Goal: Task Accomplishment & Management: Use online tool/utility

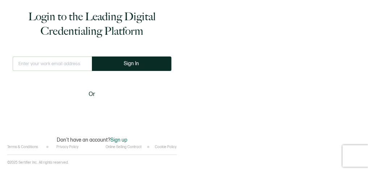
click at [75, 60] on input "text" at bounding box center [52, 63] width 79 height 14
type input "[PERSON_NAME][EMAIL_ADDRESS][PERSON_NAME][DOMAIN_NAME]"
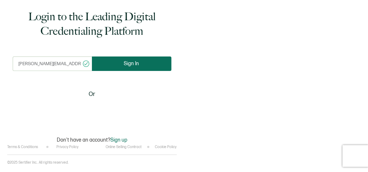
click at [125, 61] on span "Sign In" at bounding box center [131, 63] width 15 height 5
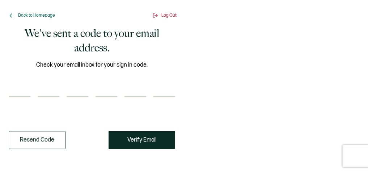
click at [24, 88] on input "number" at bounding box center [20, 89] width 22 height 14
paste input "4"
type input "4"
type input "1"
type input "2"
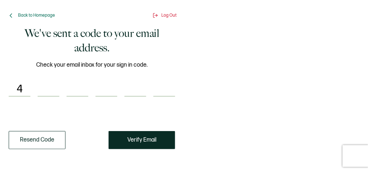
type input "2"
type input "8"
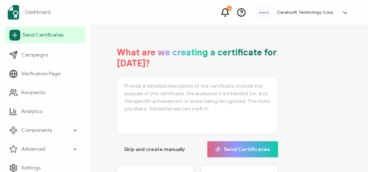
click at [15, 33] on icon at bounding box center [15, 35] width 0 height 5
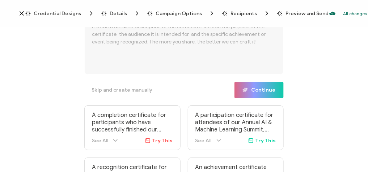
click at [64, 13] on span "Credential Designs" at bounding box center [57, 13] width 47 height 5
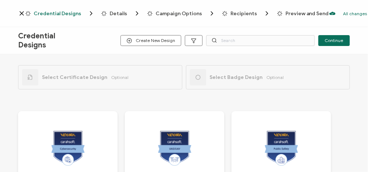
click at [234, 34] on div "Credential Designs Create New Design Continue" at bounding box center [184, 40] width 368 height 27
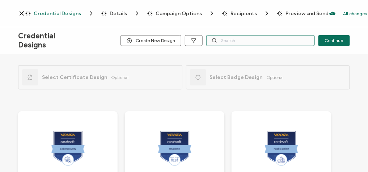
click at [235, 39] on input "text" at bounding box center [260, 40] width 109 height 11
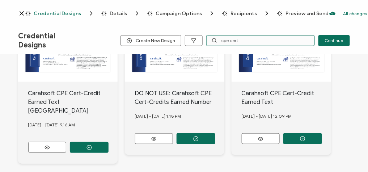
scroll to position [100, 0]
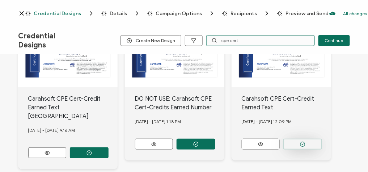
type input "cpe cert"
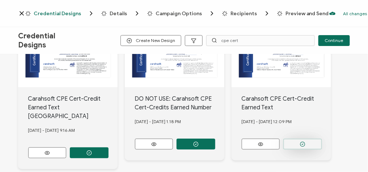
click at [308, 140] on button "button" at bounding box center [302, 144] width 39 height 11
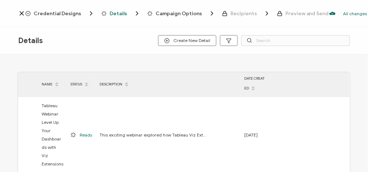
click at [60, 14] on span "Credential Designs" at bounding box center [57, 13] width 47 height 5
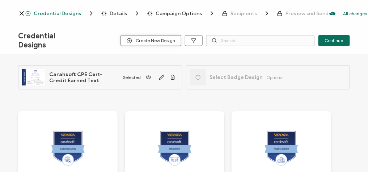
click at [165, 41] on span "Create New Design" at bounding box center [151, 40] width 48 height 5
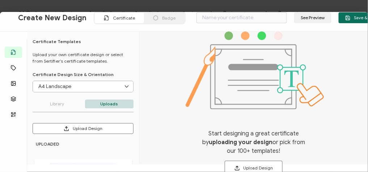
scroll to position [10, 0]
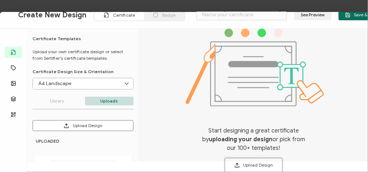
click at [250, 165] on button "Upload Design" at bounding box center [254, 165] width 58 height 14
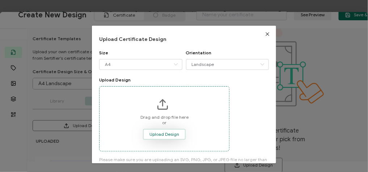
click at [160, 132] on span "Upload Design" at bounding box center [164, 134] width 30 height 4
click at [163, 132] on span "Upload Design" at bounding box center [164, 134] width 30 height 4
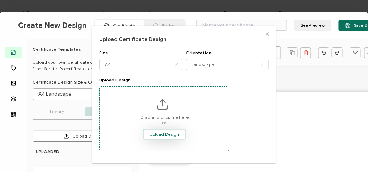
scroll to position [0, 0]
type input "Blank"
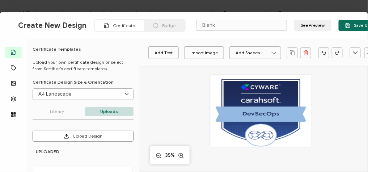
click at [285, 96] on div at bounding box center [260, 111] width 101 height 72
click at [273, 106] on div at bounding box center [260, 111] width 101 height 72
click at [276, 124] on div at bounding box center [260, 111] width 101 height 72
click at [271, 116] on div at bounding box center [260, 111] width 101 height 72
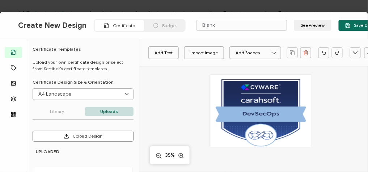
click at [271, 116] on div at bounding box center [260, 111] width 101 height 72
click at [113, 97] on input "A4 Landscape" at bounding box center [83, 94] width 100 height 11
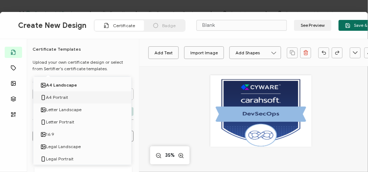
click at [106, 96] on li "A4 Portrait" at bounding box center [83, 97] width 101 height 12
type input "A4 Portrait"
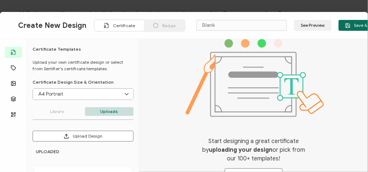
click at [110, 93] on input "A4 Portrait" at bounding box center [83, 94] width 100 height 11
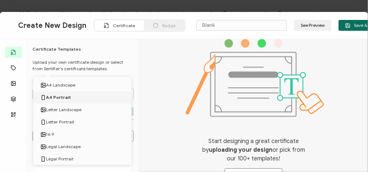
click at [177, 90] on div "Start designing a great certificate by uploading your design or pick from our 1…" at bounding box center [253, 105] width 229 height 133
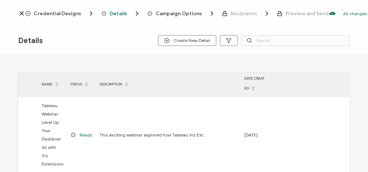
click at [61, 13] on span "Credential Designs" at bounding box center [57, 13] width 47 height 5
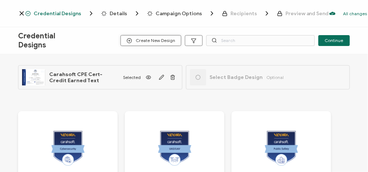
click at [154, 42] on span "Create New Design" at bounding box center [151, 40] width 48 height 5
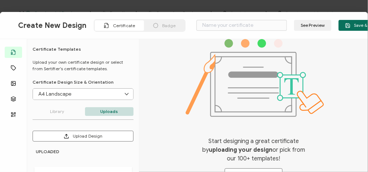
click at [77, 92] on input "A4 Landscape" at bounding box center [83, 94] width 100 height 11
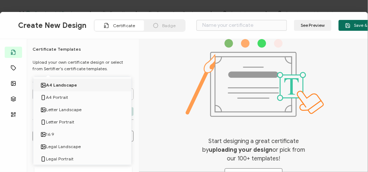
click at [173, 67] on div "Start designing a great certificate by uploading your design or pick from our 1…" at bounding box center [253, 105] width 229 height 133
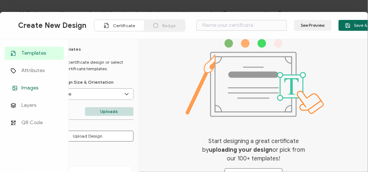
click at [36, 89] on span "Images" at bounding box center [29, 87] width 17 height 7
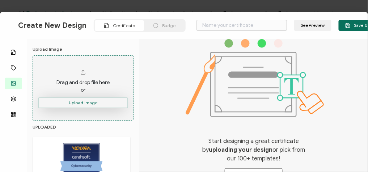
click at [82, 102] on button "Upload Image" at bounding box center [83, 102] width 90 height 11
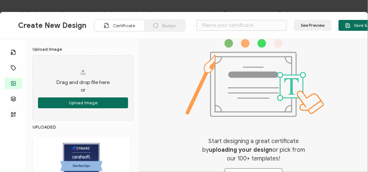
click at [93, 157] on img at bounding box center [81, 163] width 47 height 47
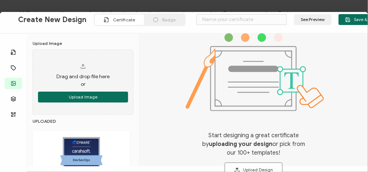
scroll to position [10, 0]
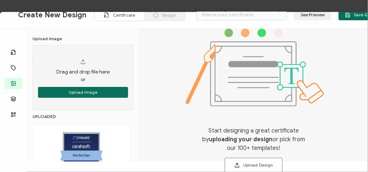
click at [73, 148] on img at bounding box center [81, 153] width 47 height 47
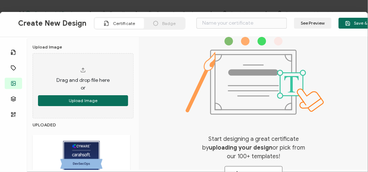
scroll to position [0, 0]
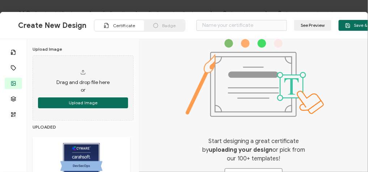
click at [164, 24] on span "Badge" at bounding box center [168, 25] width 13 height 5
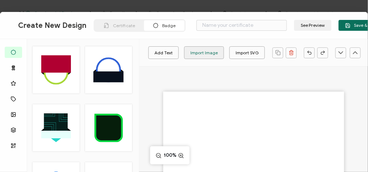
click at [206, 53] on div "Import Image" at bounding box center [203, 52] width 27 height 13
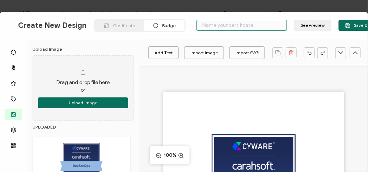
click at [215, 28] on input "text" at bounding box center [241, 25] width 90 height 11
type input "CYWARE - DevSecOps"
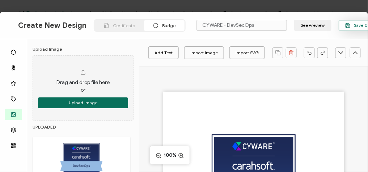
click at [355, 26] on span "Save & Continue" at bounding box center [366, 25] width 42 height 5
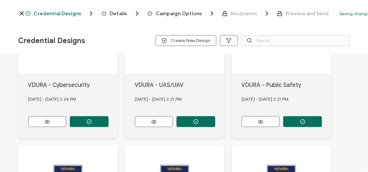
scroll to position [116, 0]
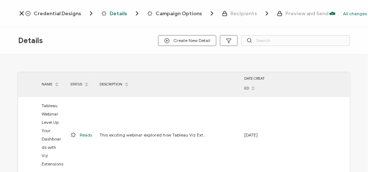
click at [46, 11] on span "Credential Designs" at bounding box center [57, 13] width 47 height 5
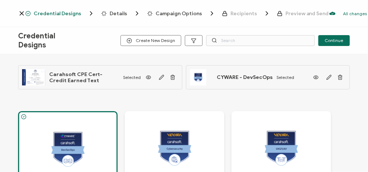
click at [117, 13] on span "Details" at bounding box center [118, 13] width 17 height 5
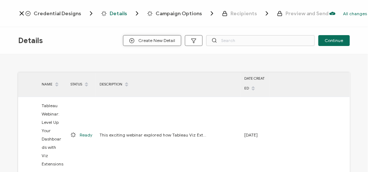
click at [166, 39] on span "Create New Detail" at bounding box center [152, 40] width 46 height 5
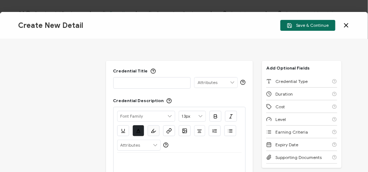
scroll to position [29, 0]
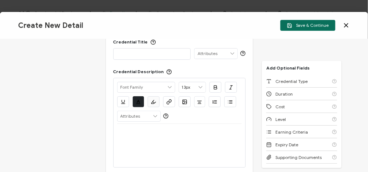
click at [152, 55] on p at bounding box center [152, 53] width 70 height 7
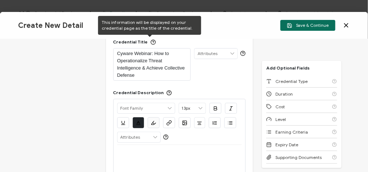
click at [135, 48] on div "Cyware Webinar: How to Operationalize Threat Intelligence & Achieve Collective …" at bounding box center [152, 64] width 70 height 32
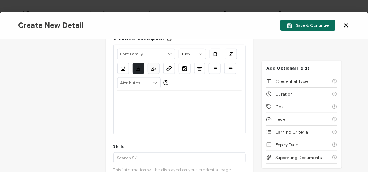
scroll to position [87, 0]
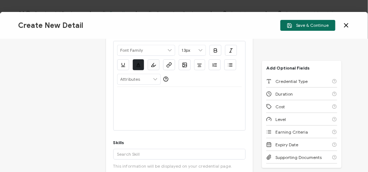
click at [133, 105] on div at bounding box center [179, 108] width 125 height 43
click at [128, 93] on p at bounding box center [179, 95] width 125 height 7
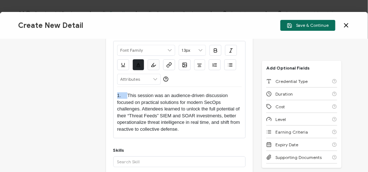
drag, startPoint x: 128, startPoint y: 94, endPoint x: 66, endPoint y: 87, distance: 61.9
click at [66, 87] on div "Credential Title Cyware Webinar: How to Operationalize Threat Intelligence & Ac…" at bounding box center [184, 105] width 368 height 133
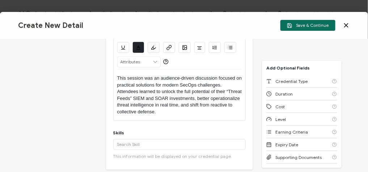
scroll to position [116, 0]
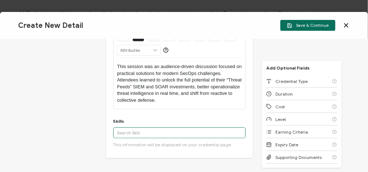
click at [137, 132] on input "text" at bounding box center [179, 132] width 133 height 11
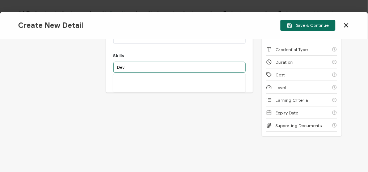
scroll to position [188, 0]
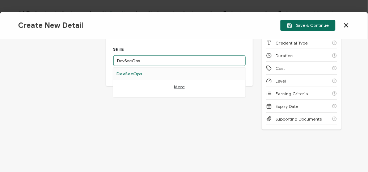
type input "DevSecOps"
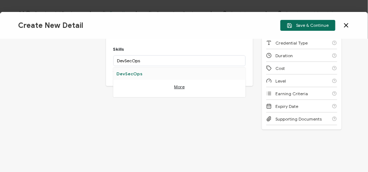
click at [134, 74] on div "DevSecOps" at bounding box center [179, 74] width 133 height 12
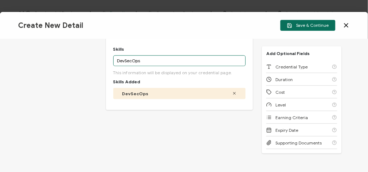
click at [149, 60] on input "DevSecOps" at bounding box center [179, 60] width 133 height 11
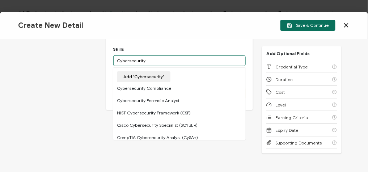
type input "Cybersecurity"
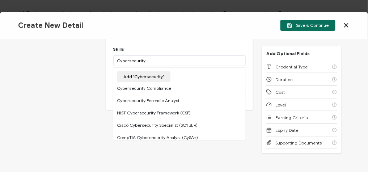
click at [151, 78] on button "Add 'Cybersecurity'" at bounding box center [144, 76] width 54 height 11
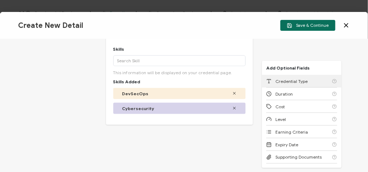
click at [282, 75] on div "Credential Type" at bounding box center [301, 81] width 71 height 13
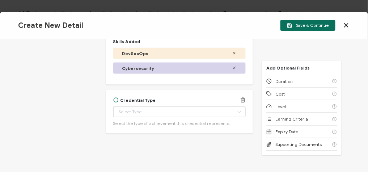
scroll to position [232, 0]
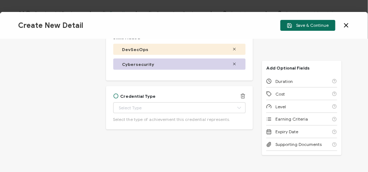
click at [151, 101] on div "Credential Type Apprenticeship Completion Associate Degree Award Badge of Excel…" at bounding box center [179, 107] width 133 height 29
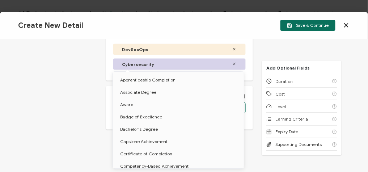
click at [152, 105] on body "Credential Designs Details Campaign Options Recipients Preview and Send All cha…" at bounding box center [184, 86] width 368 height 172
click at [148, 152] on span "Certificate of Completion" at bounding box center [146, 153] width 52 height 5
type input "Certificate of Completion"
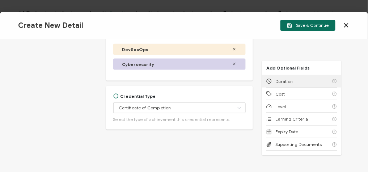
click at [301, 81] on div "Duration" at bounding box center [301, 81] width 71 height 13
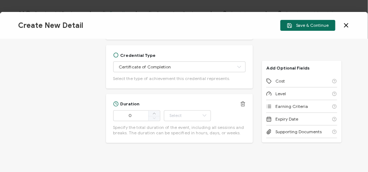
scroll to position [286, 0]
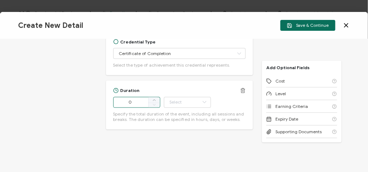
click at [135, 99] on input "0" at bounding box center [136, 102] width 47 height 11
type input "56"
click at [198, 101] on input "text" at bounding box center [187, 102] width 47 height 11
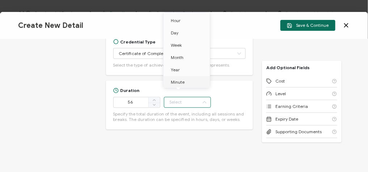
click at [180, 81] on span "Minute" at bounding box center [178, 81] width 14 height 5
type input "Minute"
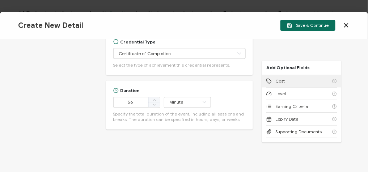
drag, startPoint x: 301, startPoint y: 80, endPoint x: 304, endPoint y: 77, distance: 3.9
click at [301, 80] on div "Cost" at bounding box center [301, 81] width 71 height 13
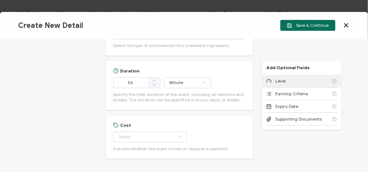
scroll to position [335, 0]
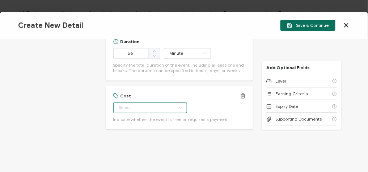
click at [151, 107] on input "text" at bounding box center [150, 107] width 74 height 11
click at [148, 123] on li "Free" at bounding box center [146, 125] width 67 height 12
type input "Free"
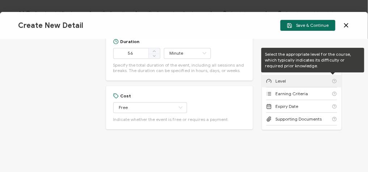
click at [304, 83] on div "Level" at bounding box center [301, 81] width 71 height 13
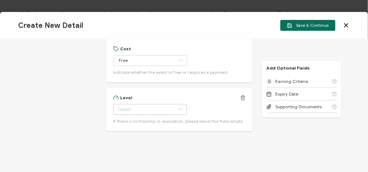
scroll to position [384, 0]
click at [124, 111] on input "text" at bounding box center [150, 107] width 74 height 11
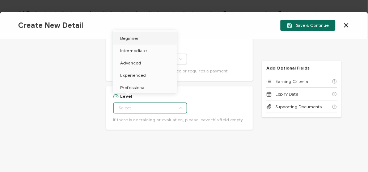
click at [133, 38] on span "Beginner" at bounding box center [129, 37] width 18 height 5
type input "Beginner"
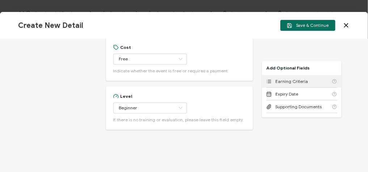
click at [306, 80] on div "Earning Criteria" at bounding box center [301, 81] width 71 height 13
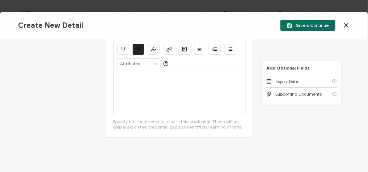
scroll to position [517, 0]
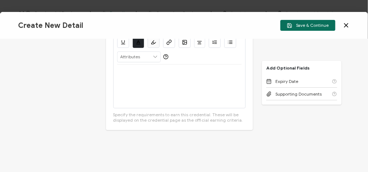
click at [135, 85] on div at bounding box center [179, 85] width 125 height 43
click at [196, 76] on div "View the on-demand recording here>" at bounding box center [179, 85] width 125 height 43
drag, startPoint x: 197, startPoint y: 71, endPoint x: 96, endPoint y: 68, distance: 101.3
click at [96, 68] on div "Credential Title Cyware Webinar: How to Operationalize Threat Intelligence & Ac…" at bounding box center [184, 105] width 368 height 133
click at [166, 39] on div "Create New Detail Save & Continue" at bounding box center [184, 25] width 368 height 27
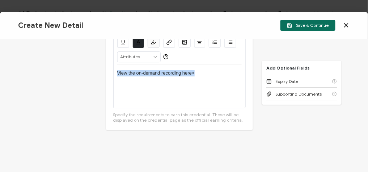
click at [166, 42] on icon "button" at bounding box center [168, 41] width 5 height 5
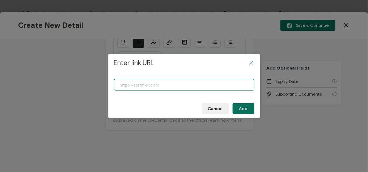
paste input "[URL][DOMAIN_NAME]"
type input "[URL][DOMAIN_NAME]"
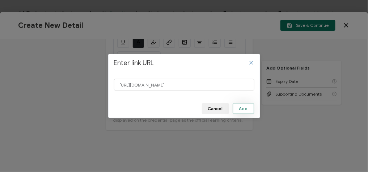
scroll to position [0, 0]
click at [240, 107] on span "Add" at bounding box center [243, 108] width 9 height 4
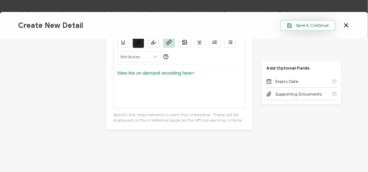
click at [320, 27] on span "Save & Continue" at bounding box center [308, 25] width 42 height 5
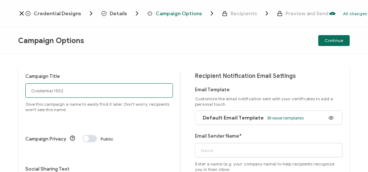
click at [70, 94] on input "Credential 1552" at bounding box center [99, 90] width 148 height 14
paste input "8-27-2025_71169_Cyware Webinar"
type input "8-27-2025_71169_Cyware Webinar"
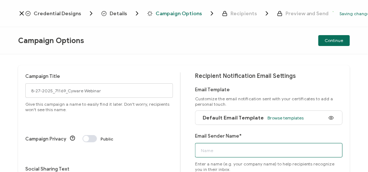
click at [249, 155] on input "Email Sender Name*" at bounding box center [269, 150] width 148 height 14
paste input "8-27-2025_71169_Cyware Webinar"
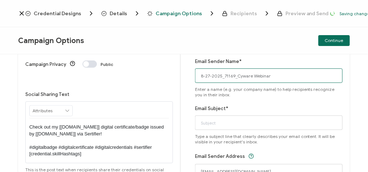
scroll to position [87, 0]
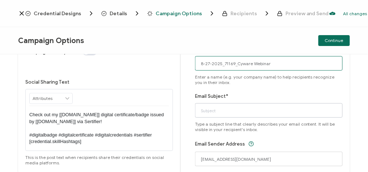
type input "8-27-2025_71169_Cyware Webinar"
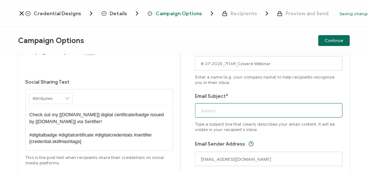
click at [206, 106] on input "Email Subject*" at bounding box center [269, 110] width 148 height 14
paste input "8-27-2025_71169_Cyware Webinar"
type input "8-27-2025_71169_Cyware Webinar"
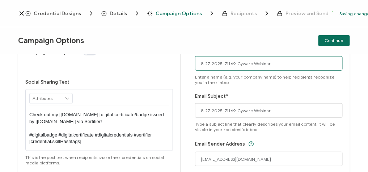
click at [289, 65] on input "8-27-2025_71169_Cyware Webinar" at bounding box center [269, 63] width 148 height 14
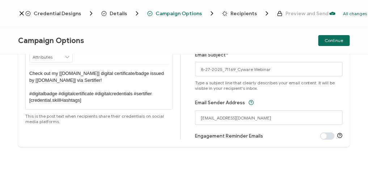
scroll to position [128, 0]
type input "CPE"
click at [341, 42] on span "Continue" at bounding box center [334, 40] width 18 height 4
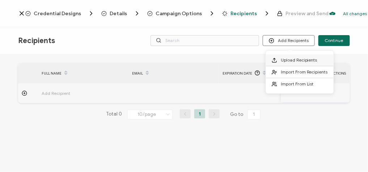
click at [293, 60] on span "Upload Recipients" at bounding box center [299, 59] width 37 height 5
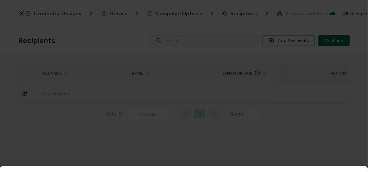
scroll to position [58, 0]
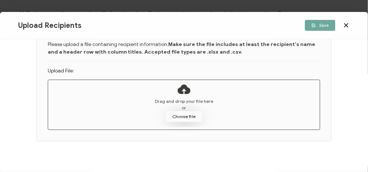
click at [178, 111] on button "Choose file" at bounding box center [184, 116] width 36 height 11
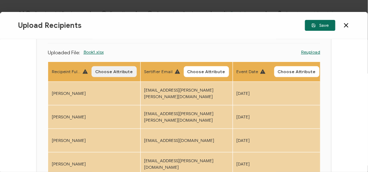
click at [112, 68] on button "Choose Attribute" at bounding box center [114, 71] width 45 height 11
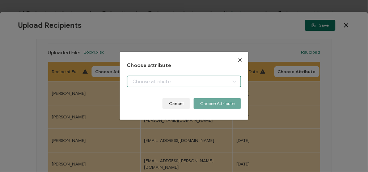
click at [147, 84] on body "Credential Designs Details Campaign Options Recipients Preview and Send All cha…" at bounding box center [184, 86] width 368 height 172
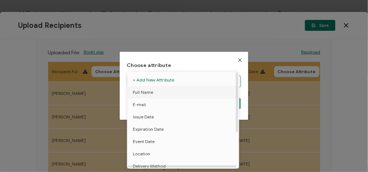
click at [146, 91] on span "Full Name" at bounding box center [143, 92] width 20 height 12
type input "Full Name"
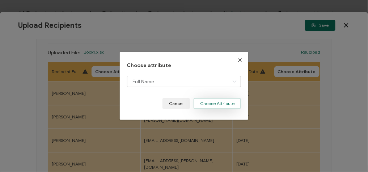
click at [218, 107] on button "Choose Attribute" at bounding box center [217, 103] width 47 height 11
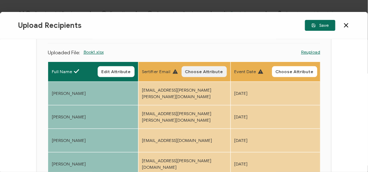
click at [193, 76] on button "Choose Attribute" at bounding box center [204, 71] width 45 height 11
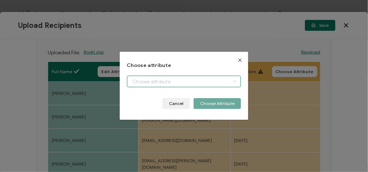
click at [161, 80] on body "Credential Designs Details Campaign Options Recipients Preview and Send All cha…" at bounding box center [184, 86] width 368 height 172
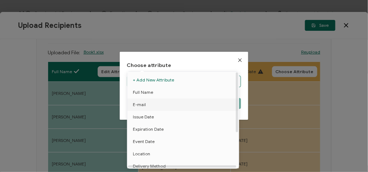
click at [148, 102] on li "E-mail" at bounding box center [185, 104] width 118 height 12
type input "E-mail"
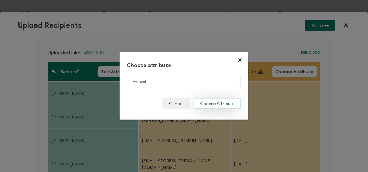
click at [224, 103] on button "Choose Attribute" at bounding box center [217, 103] width 47 height 11
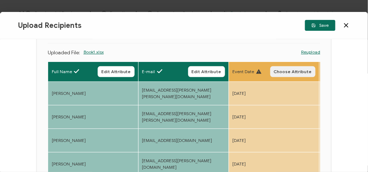
click at [291, 69] on span "Choose Attribute" at bounding box center [293, 71] width 38 height 4
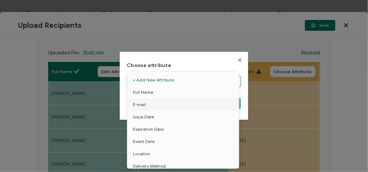
click at [200, 81] on body "Credential Designs Details Campaign Options Recipients Preview and Send All cha…" at bounding box center [184, 86] width 368 height 172
click at [148, 142] on span "Event Date" at bounding box center [144, 141] width 22 height 12
type input "Event Date"
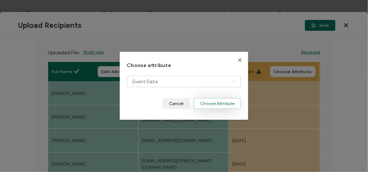
click at [210, 106] on button "Choose Attribute" at bounding box center [217, 103] width 47 height 11
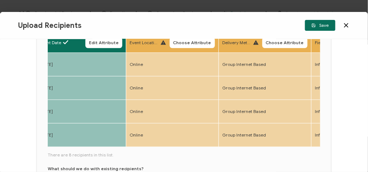
scroll to position [0, 247]
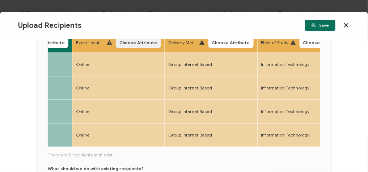
click at [135, 43] on span "Choose Attribute" at bounding box center [138, 43] width 38 height 4
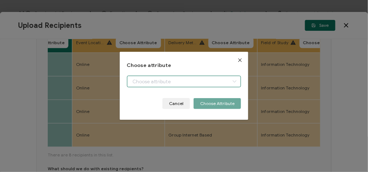
click at [181, 83] on body "Credential Designs Details Campaign Options Recipients Preview and Send All cha…" at bounding box center [184, 86] width 368 height 172
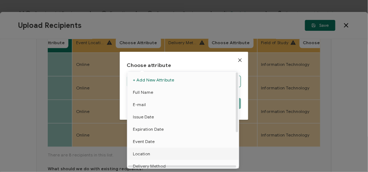
click at [153, 154] on li "Location" at bounding box center [185, 154] width 118 height 12
type input "Location"
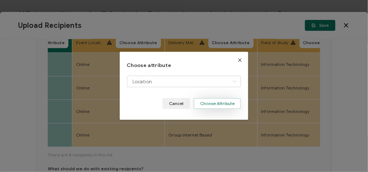
click at [219, 105] on button "Choose Attribute" at bounding box center [217, 103] width 47 height 11
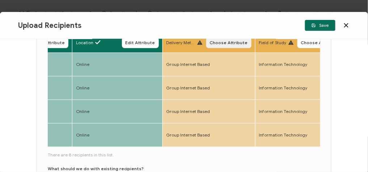
click at [222, 42] on span "Choose Attribute" at bounding box center [229, 43] width 38 height 4
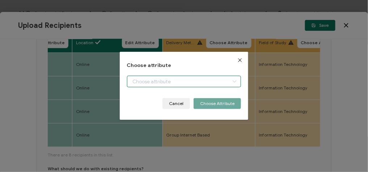
click at [186, 81] on body "Credential Designs Details Campaign Options Recipients Preview and Send All cha…" at bounding box center [184, 86] width 368 height 172
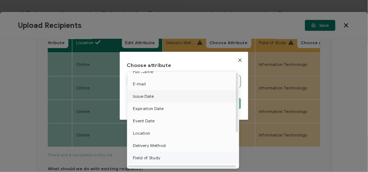
scroll to position [29, 0]
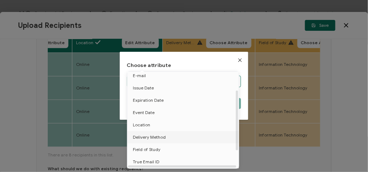
click at [160, 140] on span "Delivery Method" at bounding box center [149, 137] width 33 height 12
type input "Delivery Method"
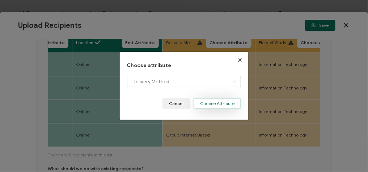
click at [216, 104] on button "Choose Attribute" at bounding box center [217, 103] width 47 height 11
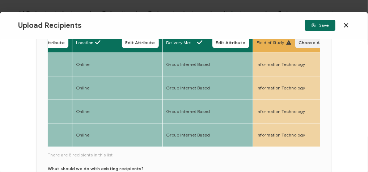
click at [304, 44] on span "Choose Attribute" at bounding box center [318, 43] width 38 height 4
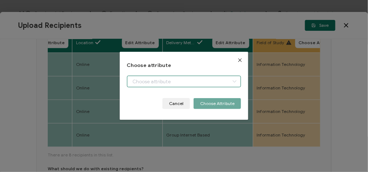
click at [196, 79] on body "Credential Designs Details Campaign Options Recipients Preview and Send All cha…" at bounding box center [184, 86] width 368 height 172
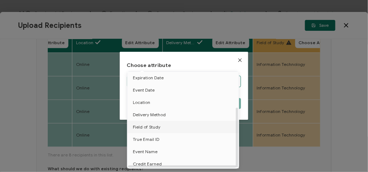
scroll to position [56, 0]
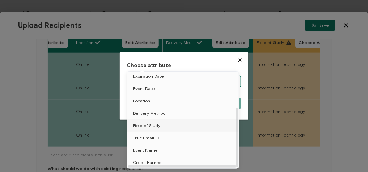
click at [154, 122] on span "Field of Study" at bounding box center [146, 125] width 27 height 12
type input "Field of Study"
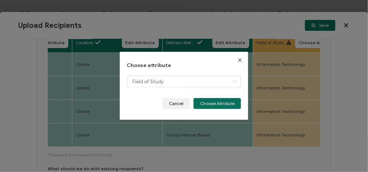
drag, startPoint x: 209, startPoint y: 106, endPoint x: 204, endPoint y: 110, distance: 6.7
click at [209, 106] on button "Choose Attribute" at bounding box center [217, 103] width 47 height 11
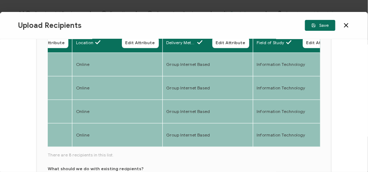
drag, startPoint x: 97, startPoint y: 149, endPoint x: 110, endPoint y: 149, distance: 13.4
click at [112, 149] on div "Full Name Edit Attribute E-mail Edit Attribute Event Date Edit Attribute Locati…" at bounding box center [184, 124] width 273 height 183
drag, startPoint x: 101, startPoint y: 149, endPoint x: 106, endPoint y: 148, distance: 4.8
click at [106, 148] on div "Full Name Edit Attribute E-mail Edit Attribute Event Date Edit Attribute Locati…" at bounding box center [184, 124] width 273 height 183
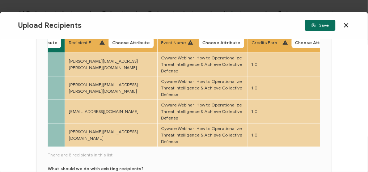
scroll to position [0, 522]
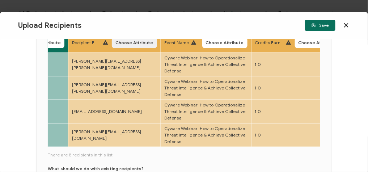
click at [145, 42] on span "Choose Attribute" at bounding box center [134, 43] width 38 height 4
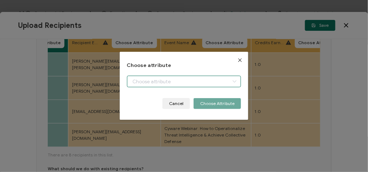
click at [175, 80] on body "Credential Designs Details Campaign Options Recipients Preview and Send All cha…" at bounding box center [184, 86] width 368 height 172
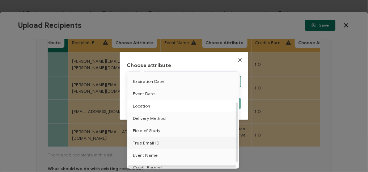
scroll to position [56, 0]
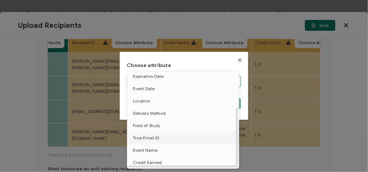
click at [151, 134] on span "True Email ID" at bounding box center [146, 138] width 26 height 12
type input "True Email ID"
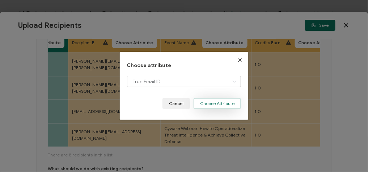
click at [211, 99] on button "Choose Attribute" at bounding box center [217, 103] width 47 height 11
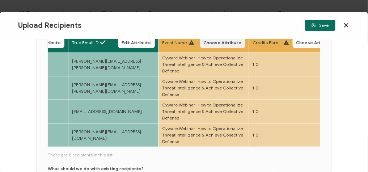
click at [223, 41] on span "Choose Attribute" at bounding box center [223, 43] width 38 height 4
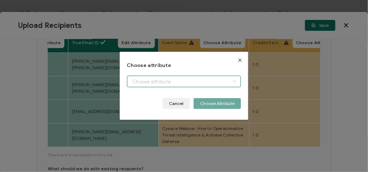
click at [182, 80] on body "Credential Designs Details Campaign Options Recipients Preview and Send All cha…" at bounding box center [184, 86] width 368 height 172
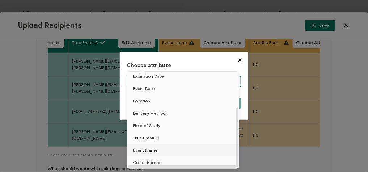
click at [158, 147] on li "Event Name" at bounding box center [185, 150] width 118 height 12
type input "Event Name"
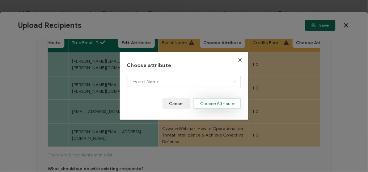
click at [230, 103] on button "Choose Attribute" at bounding box center [217, 103] width 47 height 11
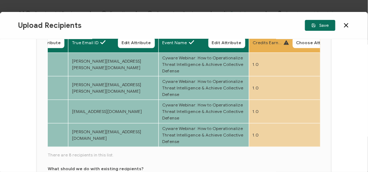
drag, startPoint x: 303, startPoint y: 44, endPoint x: 291, endPoint y: 52, distance: 14.0
click at [303, 44] on span "Choose Attribute" at bounding box center [315, 43] width 38 height 4
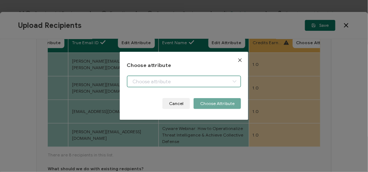
click at [199, 79] on body "Credential Designs Details Campaign Options Recipients Preview and Send All cha…" at bounding box center [184, 86] width 368 height 172
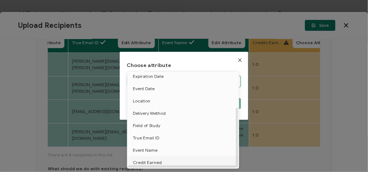
click at [149, 161] on span "Credit Earned" at bounding box center [147, 162] width 29 height 12
type input "Credit Earned"
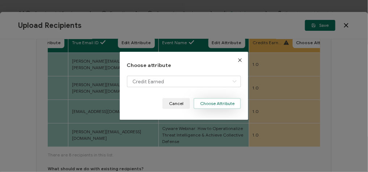
click at [204, 107] on button "Choose Attribute" at bounding box center [217, 103] width 47 height 11
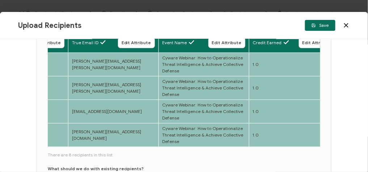
drag, startPoint x: 131, startPoint y: 147, endPoint x: 138, endPoint y: 150, distance: 7.5
click at [140, 149] on div "Full Name Edit Attribute E-mail Edit Attribute Event Date Edit Attribute Locati…" at bounding box center [184, 124] width 273 height 183
drag, startPoint x: 130, startPoint y: 150, endPoint x: 141, endPoint y: 150, distance: 11.2
click at [141, 150] on div "Full Name Edit Attribute E-mail Edit Attribute Event Date Edit Attribute Locati…" at bounding box center [184, 124] width 273 height 183
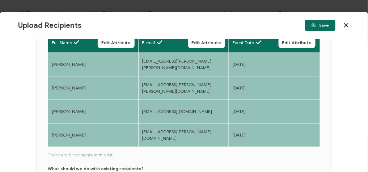
scroll to position [145, 0]
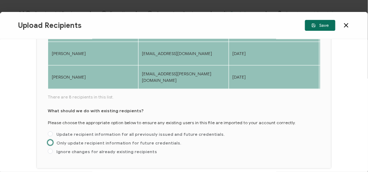
click at [55, 143] on span "Only update recipient information for future credentials." at bounding box center [117, 142] width 129 height 5
click at [53, 143] on input "Only update recipient information for future credentials." at bounding box center [50, 143] width 5 height 6
radio input "true"
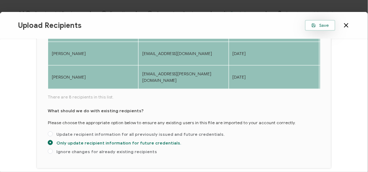
click at [331, 24] on button "Save" at bounding box center [320, 25] width 30 height 11
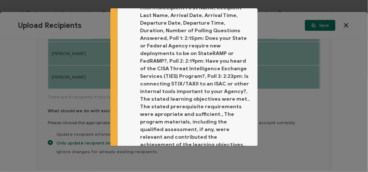
scroll to position [87, 0]
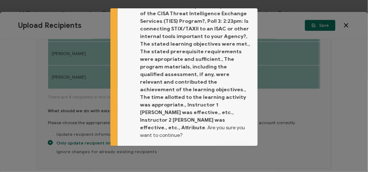
click at [229, 153] on button "Proceed" at bounding box center [235, 158] width 30 height 11
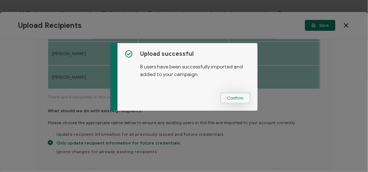
click at [236, 100] on span "Confirm" at bounding box center [235, 98] width 17 height 4
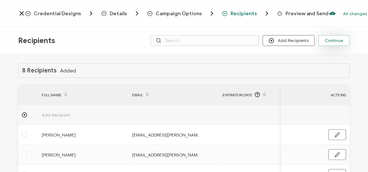
click at [339, 38] on span "Continue" at bounding box center [334, 40] width 18 height 4
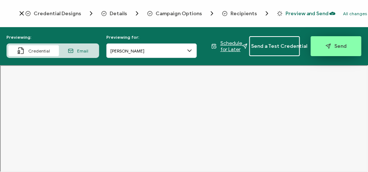
click at [333, 43] on span "Send" at bounding box center [336, 45] width 21 height 5
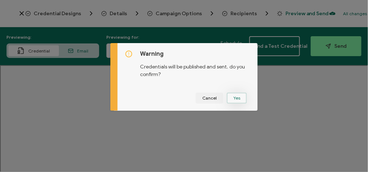
click at [232, 97] on button "Yes" at bounding box center [237, 98] width 20 height 11
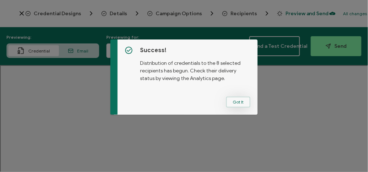
click at [238, 103] on button "Got It" at bounding box center [238, 102] width 24 height 11
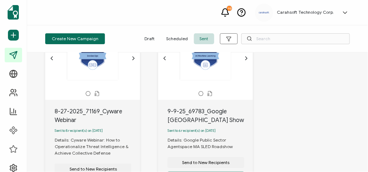
scroll to position [87, 0]
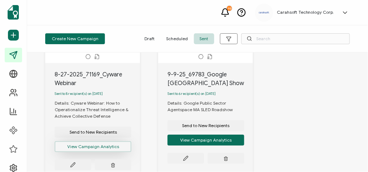
click at [97, 147] on button "View Campaign Analytics" at bounding box center [93, 146] width 77 height 11
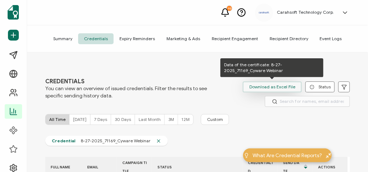
click at [268, 86] on span "Download as Excel File" at bounding box center [272, 86] width 46 height 11
